Goal: Obtain resource: Download file/media

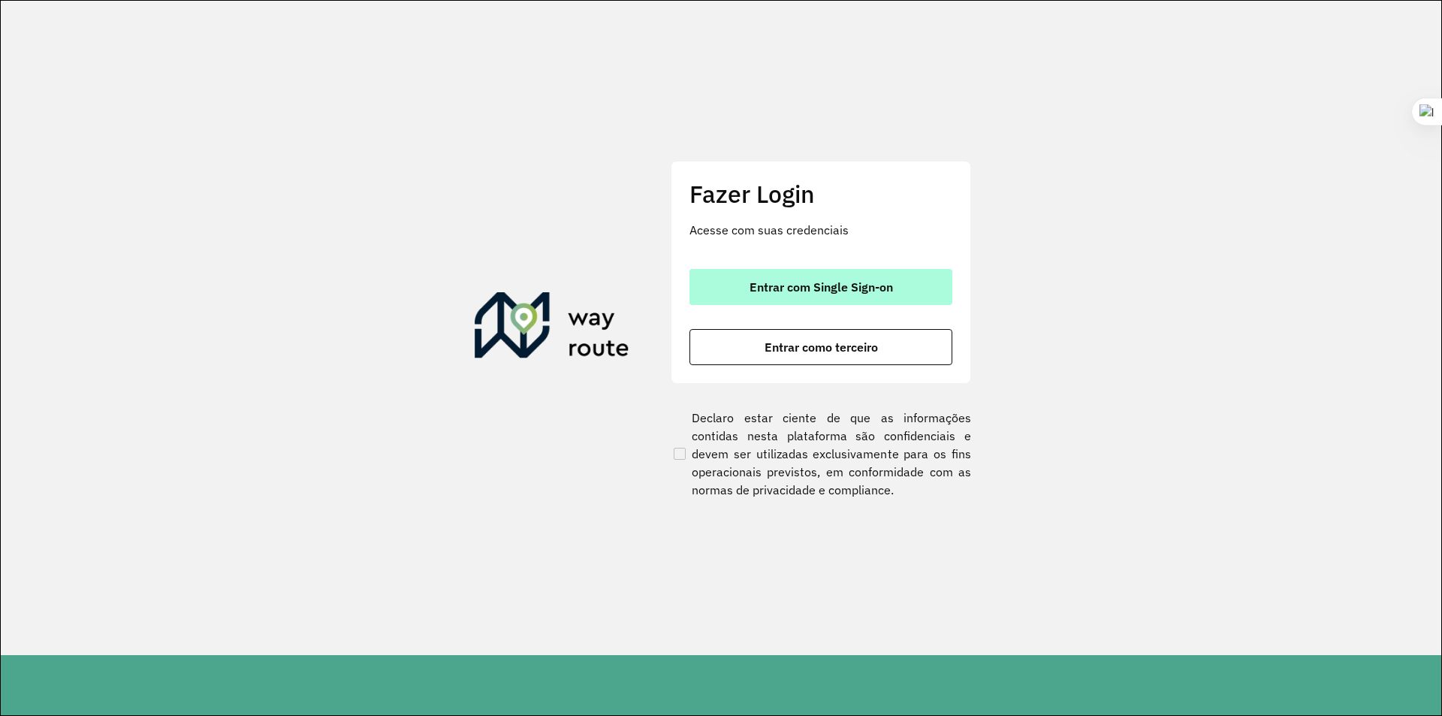
click at [771, 281] on span "Entrar com Single Sign-on" at bounding box center [821, 287] width 143 height 12
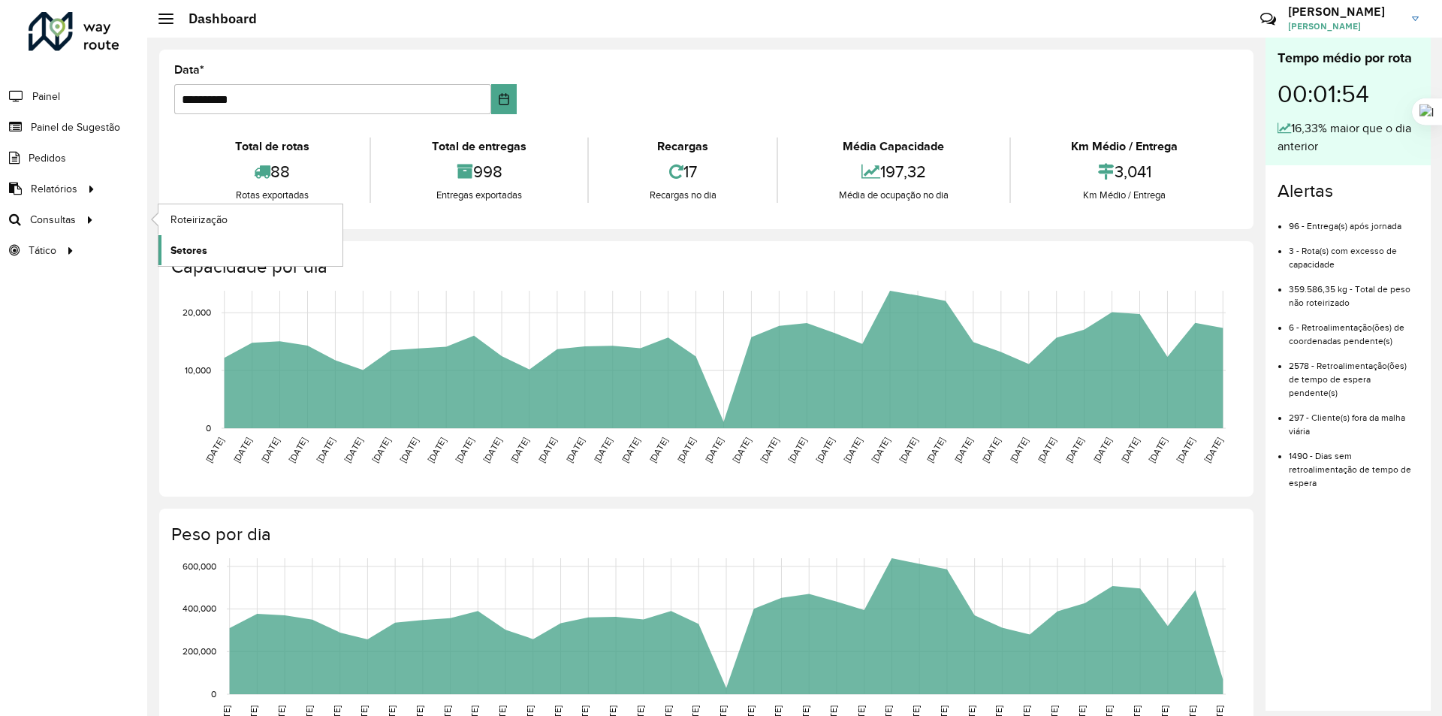
click at [197, 257] on span "Setores" at bounding box center [189, 251] width 37 height 16
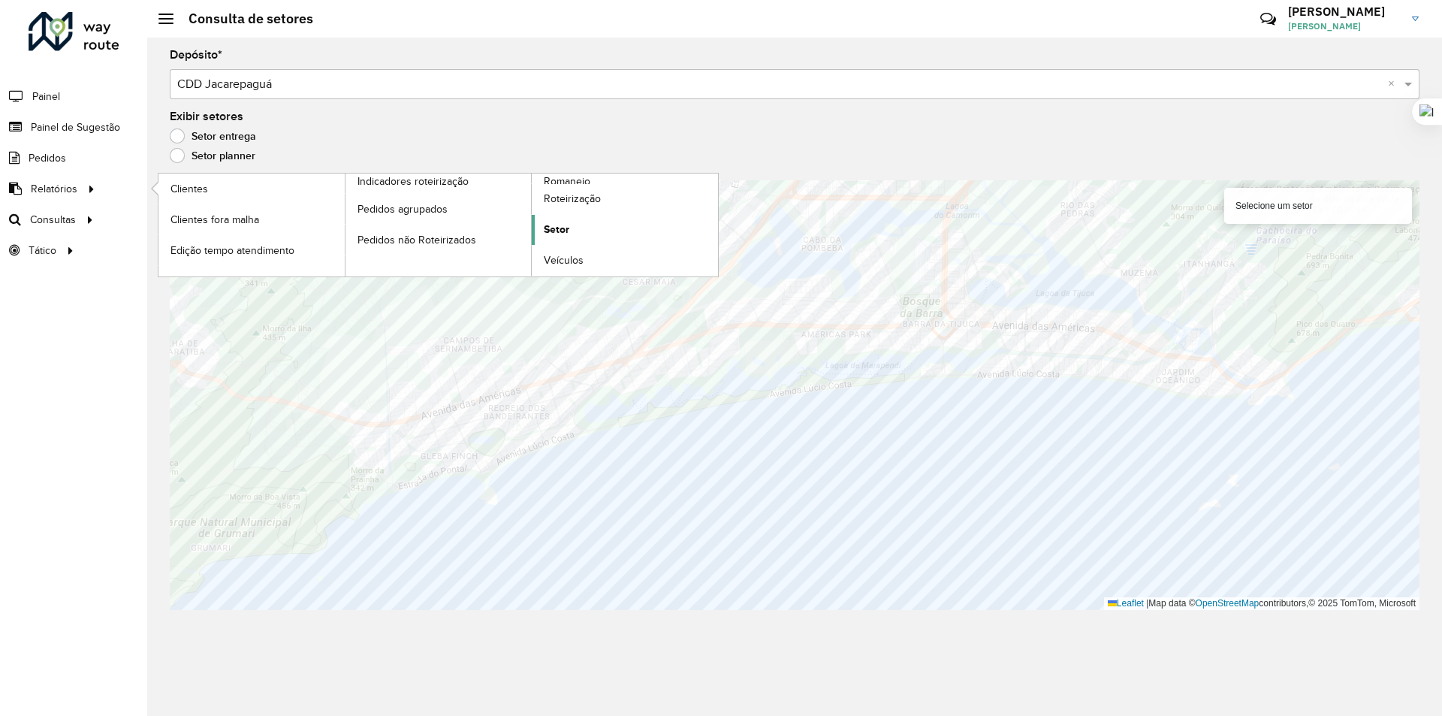
click at [563, 222] on span "Setor" at bounding box center [557, 230] width 26 height 16
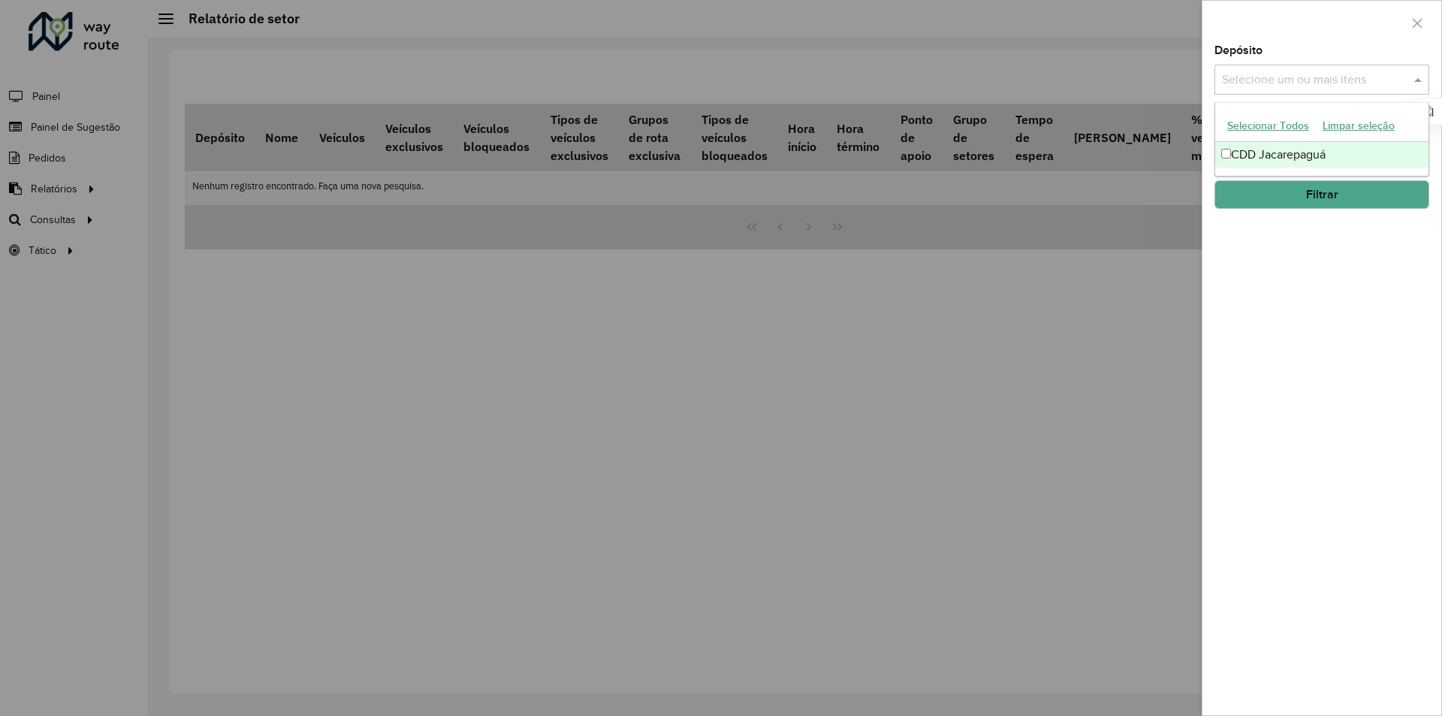
click at [1424, 83] on span at bounding box center [1420, 80] width 19 height 18
click at [1315, 273] on div "Depósito Selecione um ou mais itens CDD Jacarepaguá × × Grupo de Depósito Selec…" at bounding box center [1322, 380] width 239 height 670
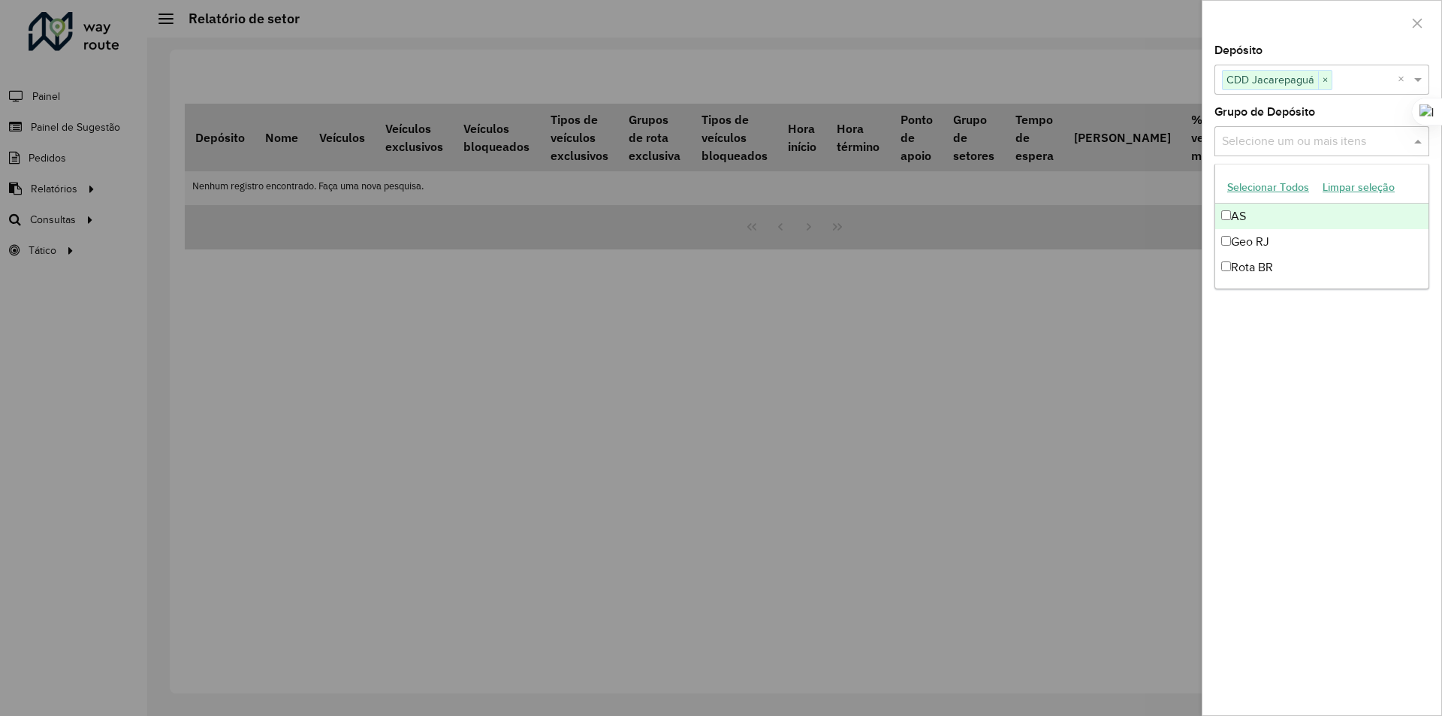
click at [1426, 140] on span at bounding box center [1420, 141] width 19 height 18
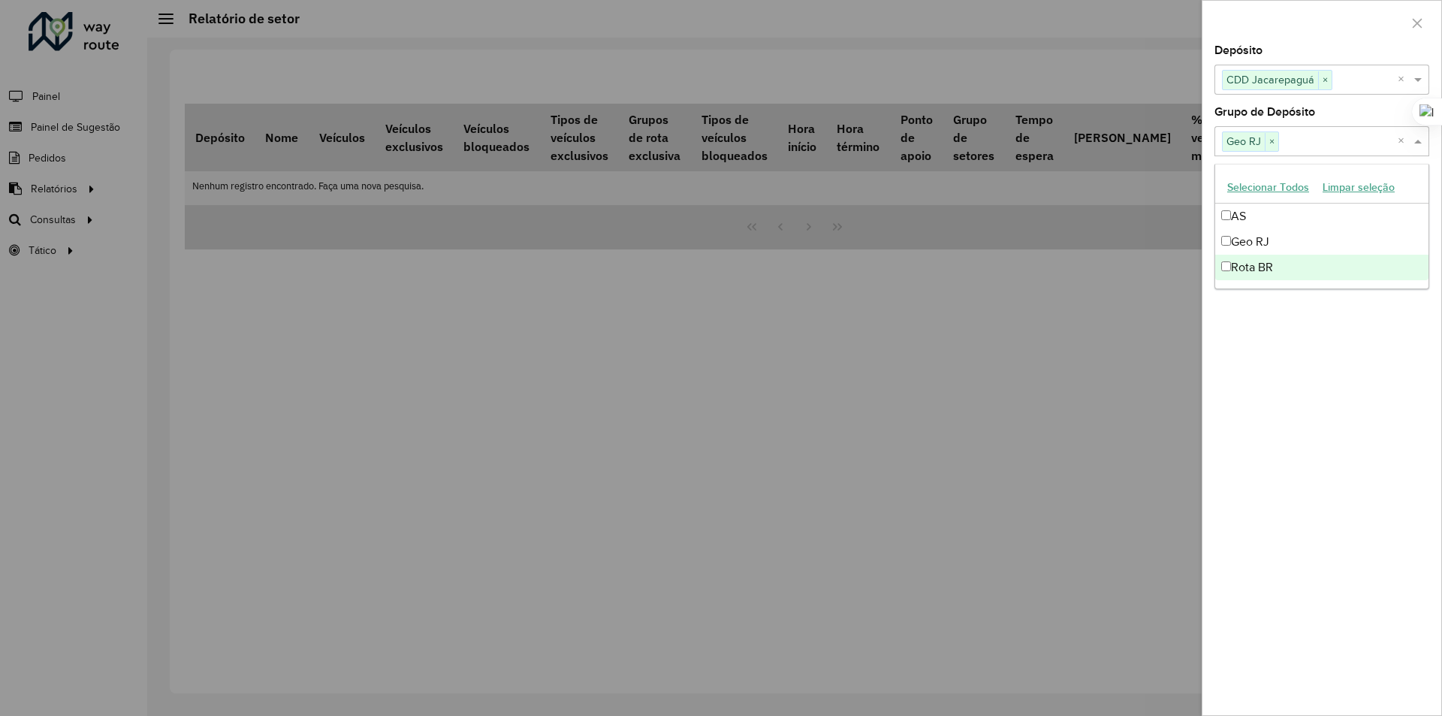
click at [1242, 341] on div "Depósito Selecione um ou mais itens CDD Jacarepaguá × × Grupo de Depósito Selec…" at bounding box center [1322, 380] width 239 height 670
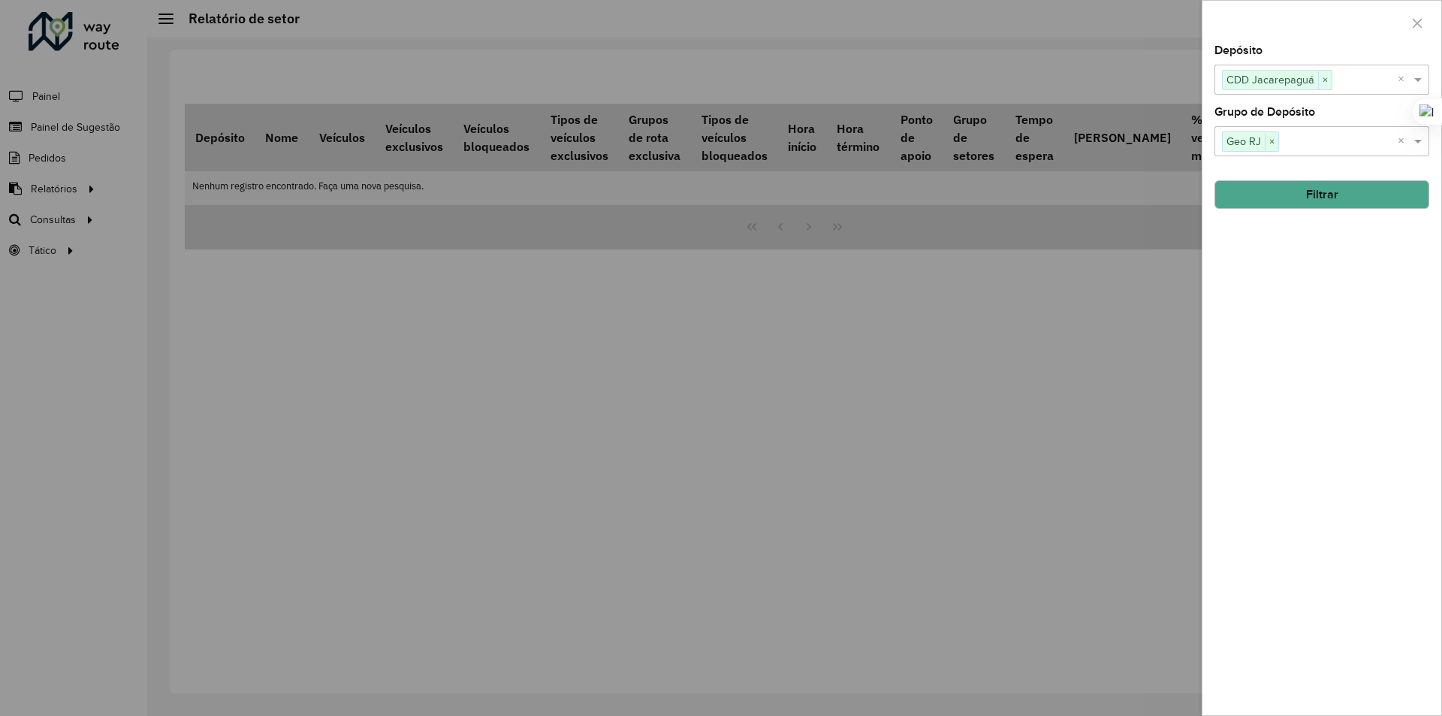
click at [1296, 201] on button "Filtrar" at bounding box center [1322, 194] width 215 height 29
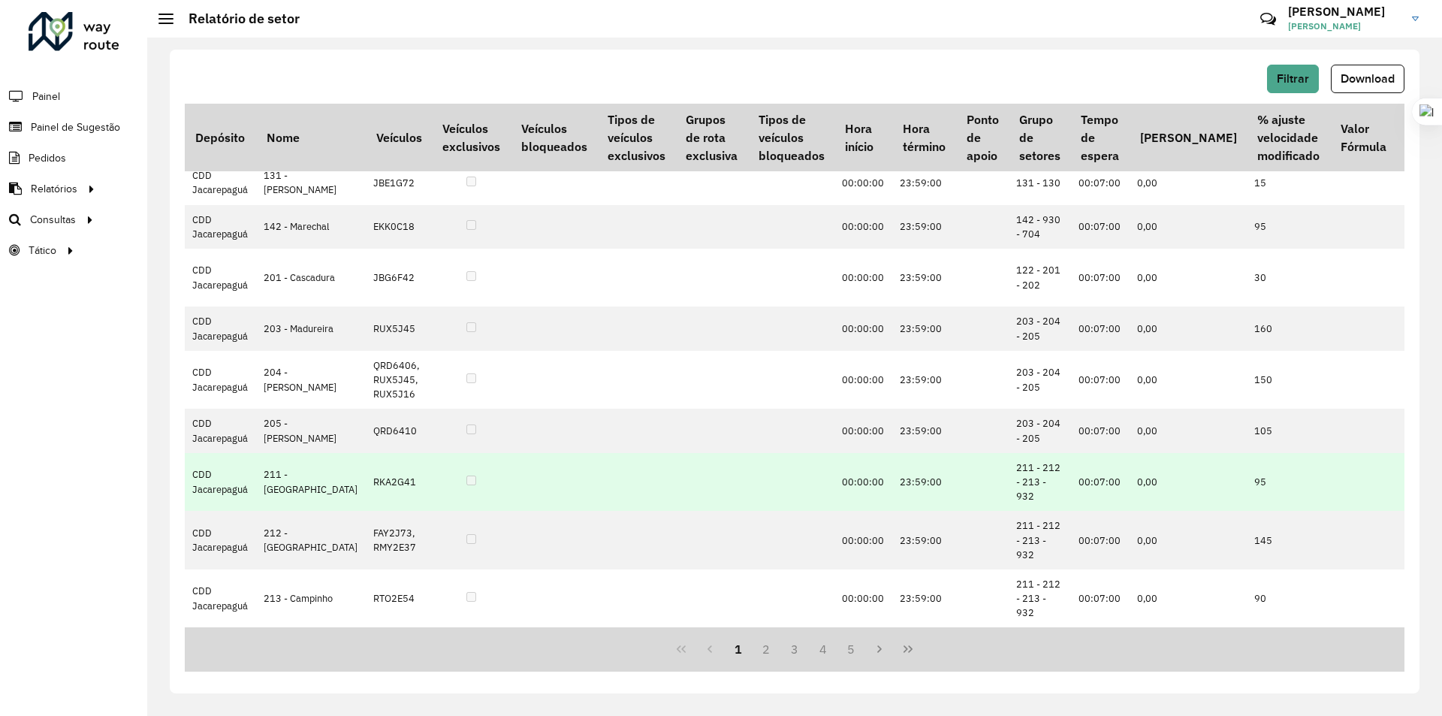
scroll to position [786, 0]
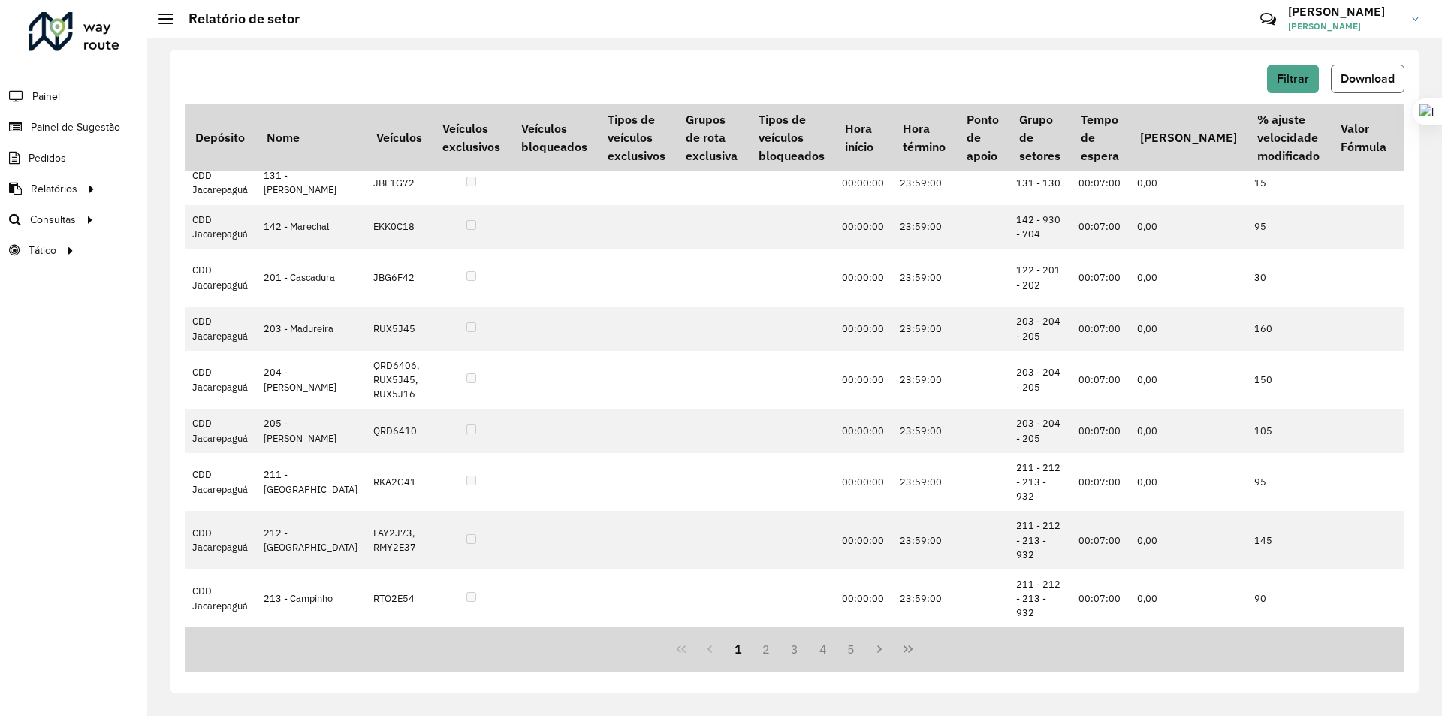
click at [1365, 72] on button "Download" at bounding box center [1368, 79] width 74 height 29
click at [188, 249] on span "Setores" at bounding box center [189, 251] width 37 height 16
